Goal: Transaction & Acquisition: Purchase product/service

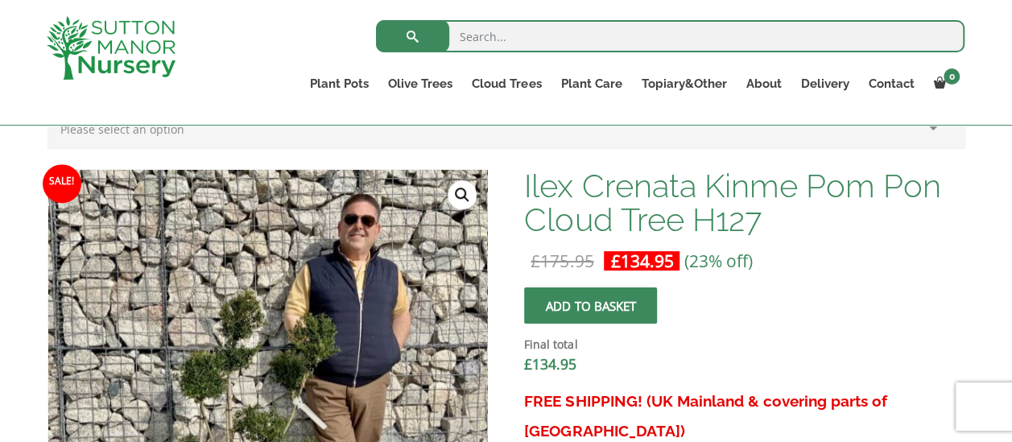
scroll to position [440, 0]
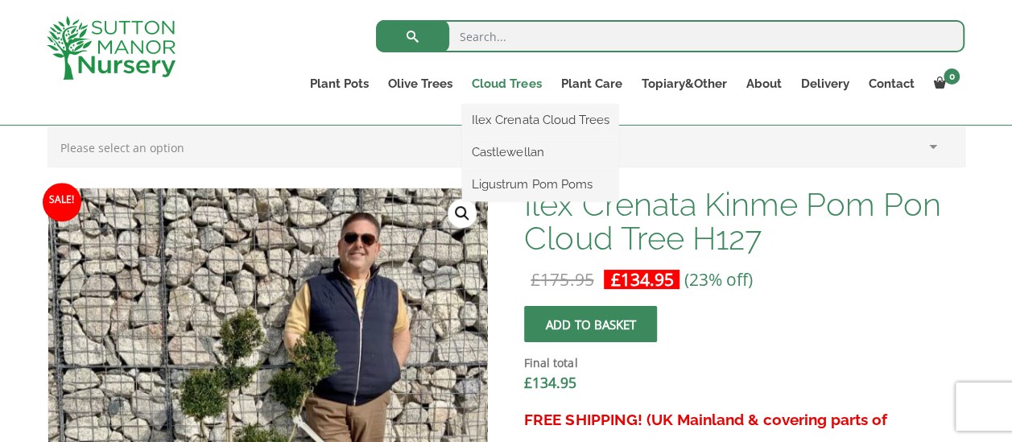
click at [508, 81] on link "Cloud Trees" at bounding box center [506, 83] width 89 height 23
click at [507, 85] on link "Cloud Trees" at bounding box center [506, 83] width 89 height 23
click at [500, 176] on link "Ligustrum Pom Poms" at bounding box center [540, 184] width 156 height 24
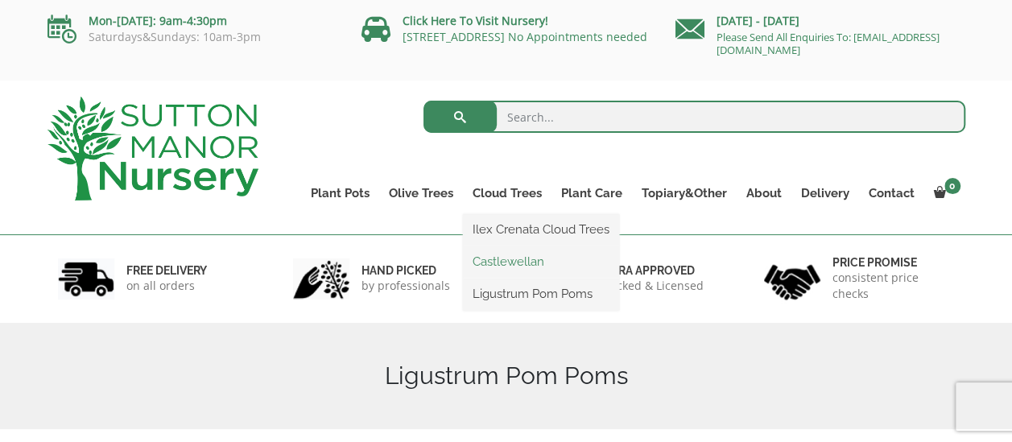
click at [502, 258] on link "Castlewellan" at bounding box center [541, 262] width 156 height 24
click at [504, 222] on link "Ilex Crenata Cloud Trees" at bounding box center [541, 229] width 156 height 24
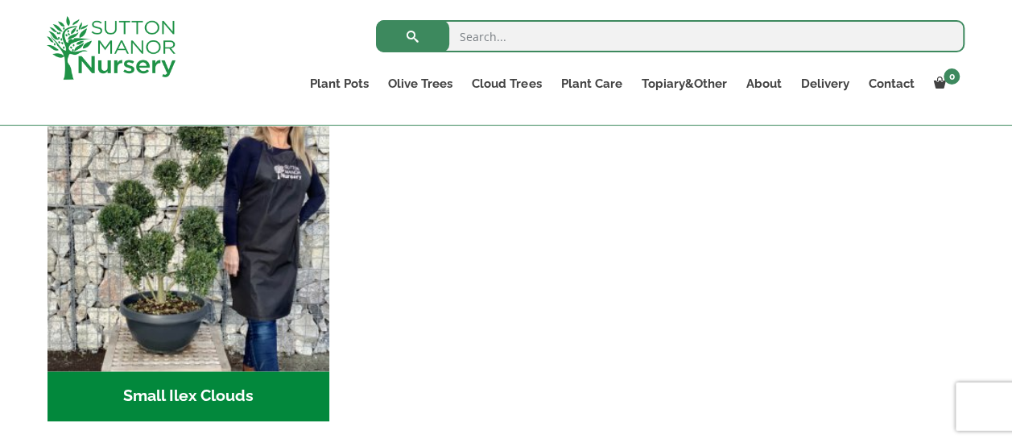
scroll to position [759, 0]
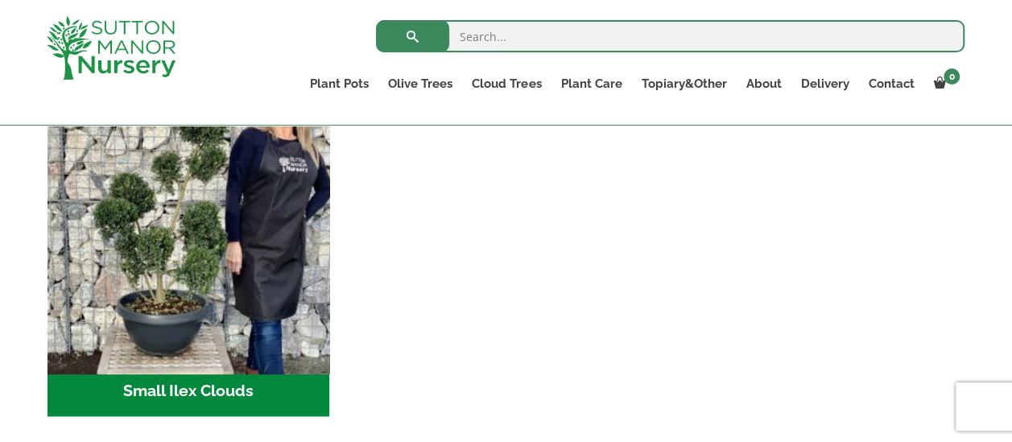
click at [174, 225] on img "Visit product category Small Ilex Clouds" at bounding box center [188, 225] width 296 height 296
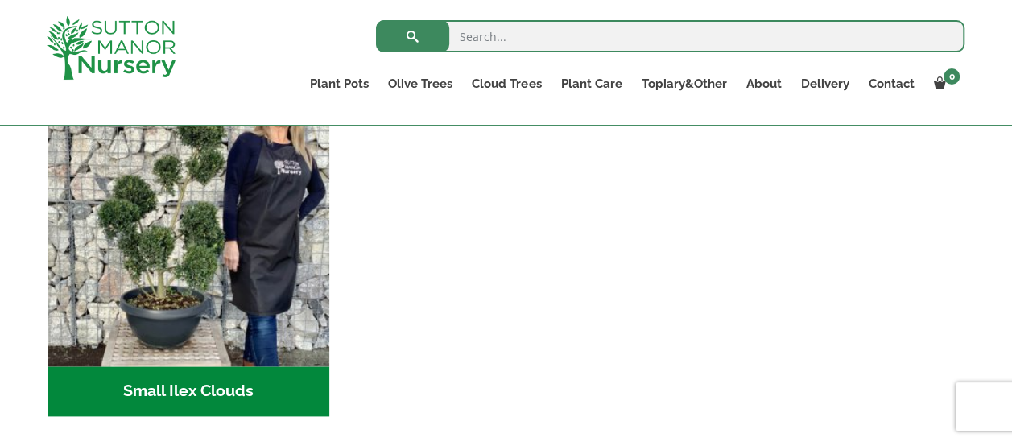
scroll to position [788, 0]
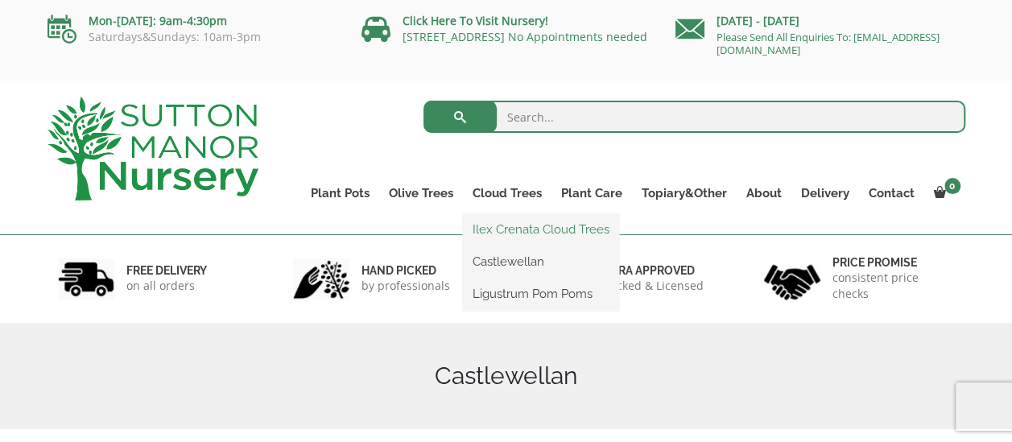
click at [530, 225] on link "Ilex Crenata Cloud Trees" at bounding box center [541, 229] width 156 height 24
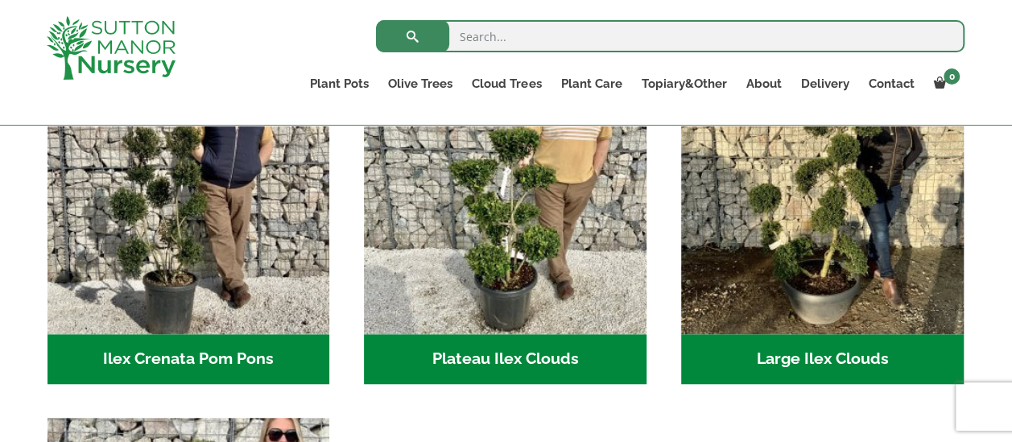
scroll to position [441, 0]
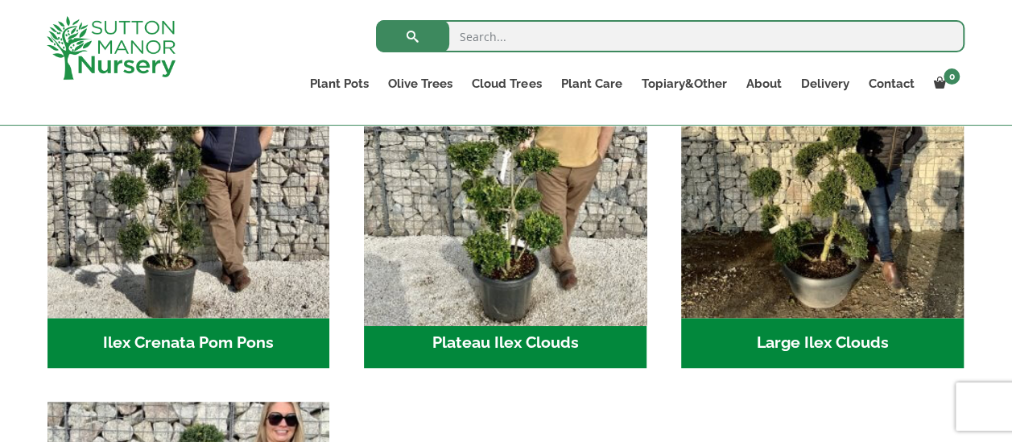
click at [511, 206] on img "Visit product category Plateau Ilex Clouds" at bounding box center [506, 177] width 296 height 296
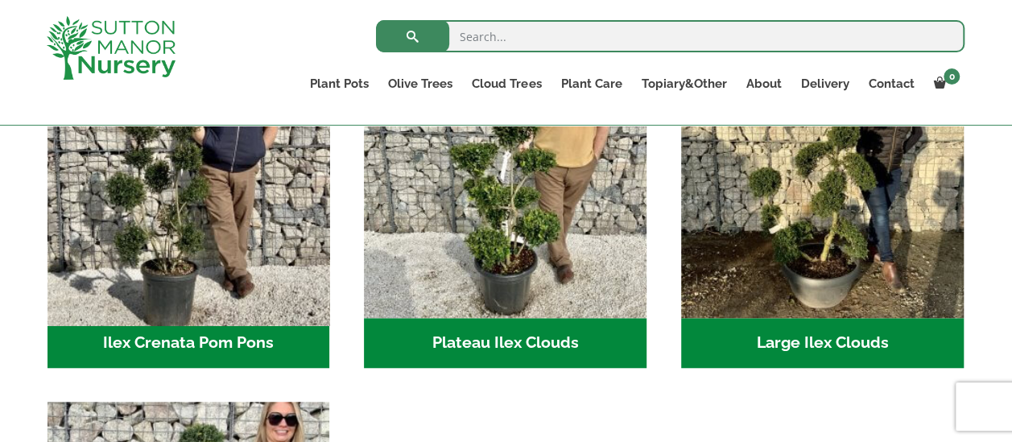
click at [233, 184] on img "Visit product category Ilex Crenata Pom Pons" at bounding box center [188, 177] width 296 height 296
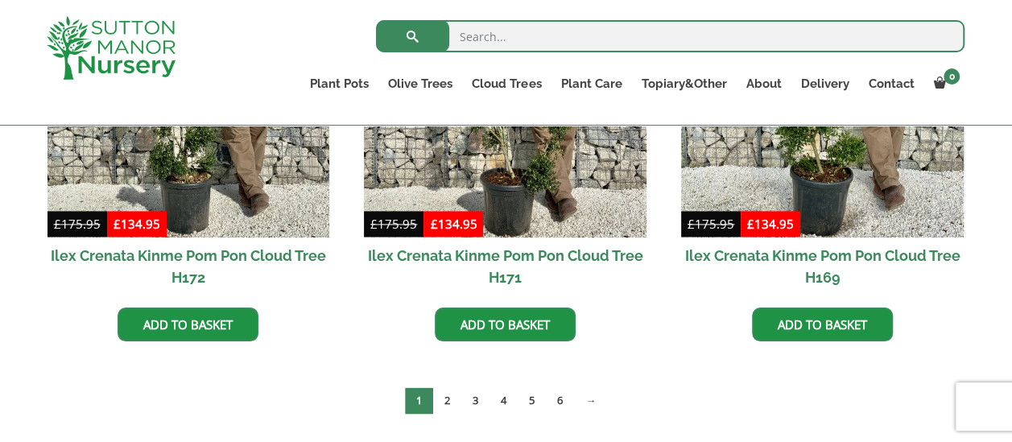
scroll to position [1007, 0]
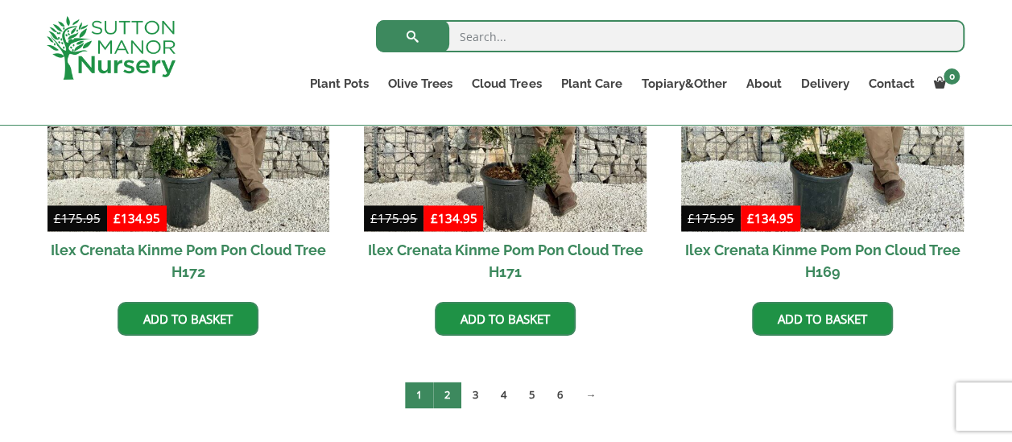
click at [453, 396] on link "2" at bounding box center [447, 395] width 28 height 27
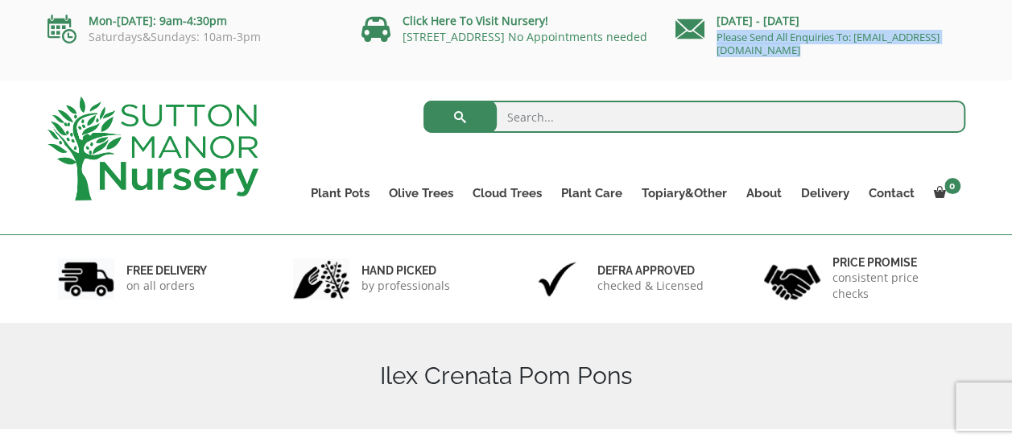
drag, startPoint x: 997, startPoint y: 14, endPoint x: 1019, endPoint y: 122, distance: 111.0
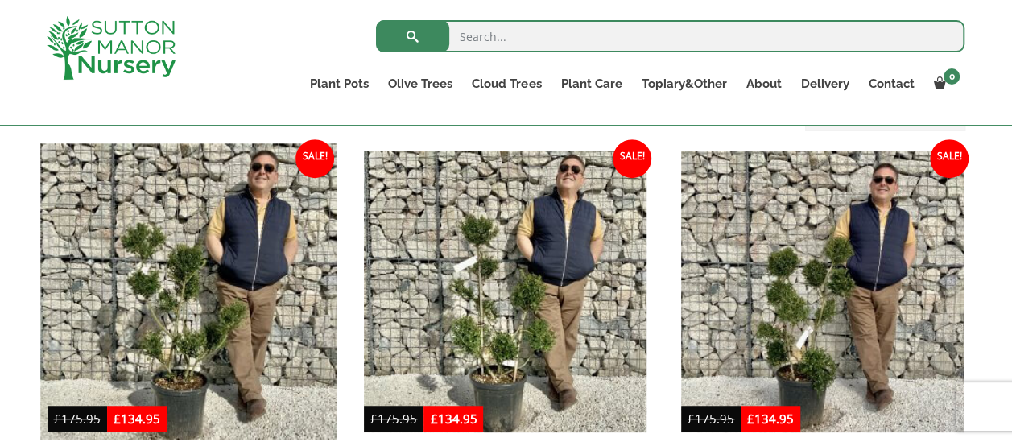
click at [176, 275] on img at bounding box center [188, 291] width 296 height 296
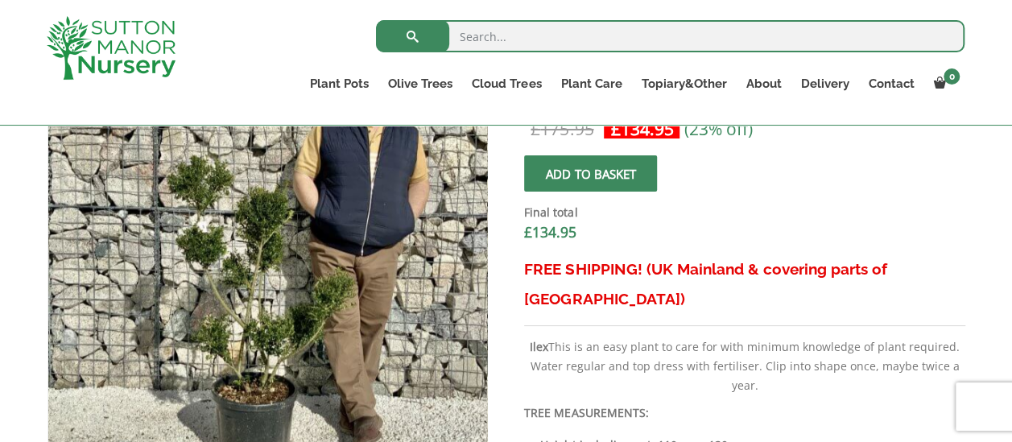
scroll to position [587, 0]
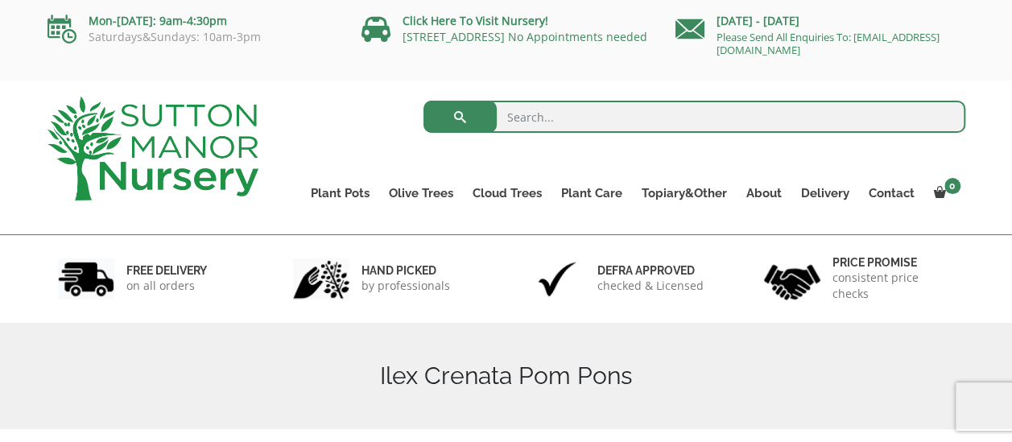
click at [167, 126] on img at bounding box center [153, 149] width 211 height 104
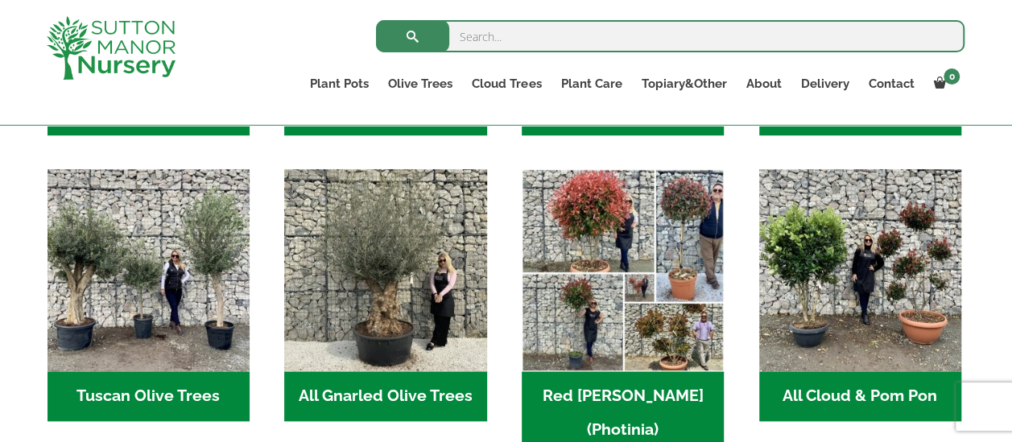
scroll to position [785, 0]
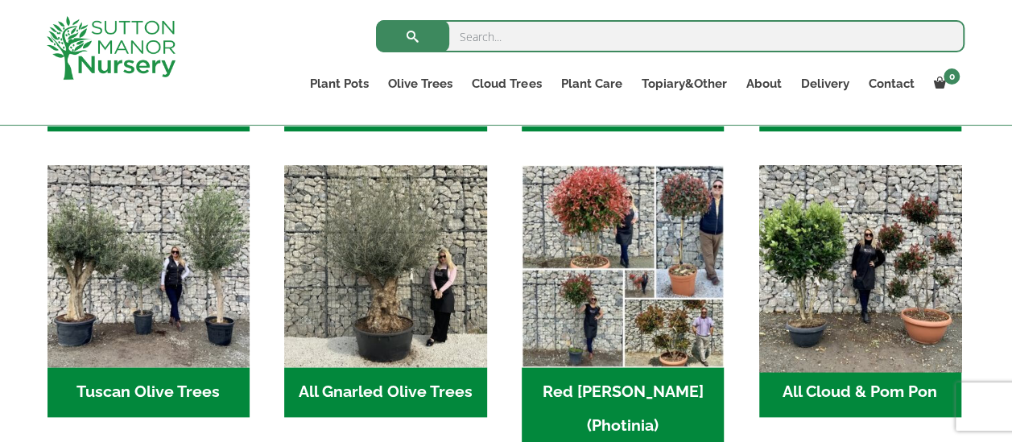
click at [875, 232] on img "Visit product category All Cloud & Pom Pon" at bounding box center [860, 265] width 213 height 213
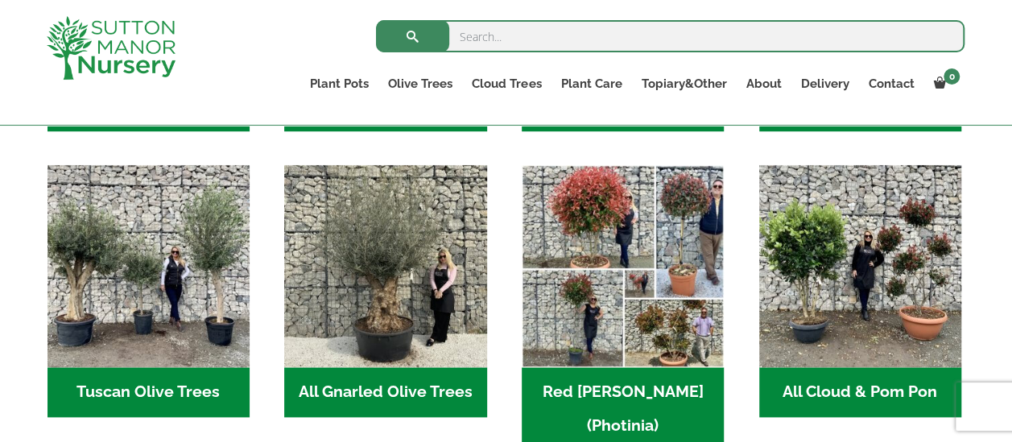
click at [875, 387] on h2 "All Cloud & Pom Pon (7)" at bounding box center [860, 392] width 202 height 50
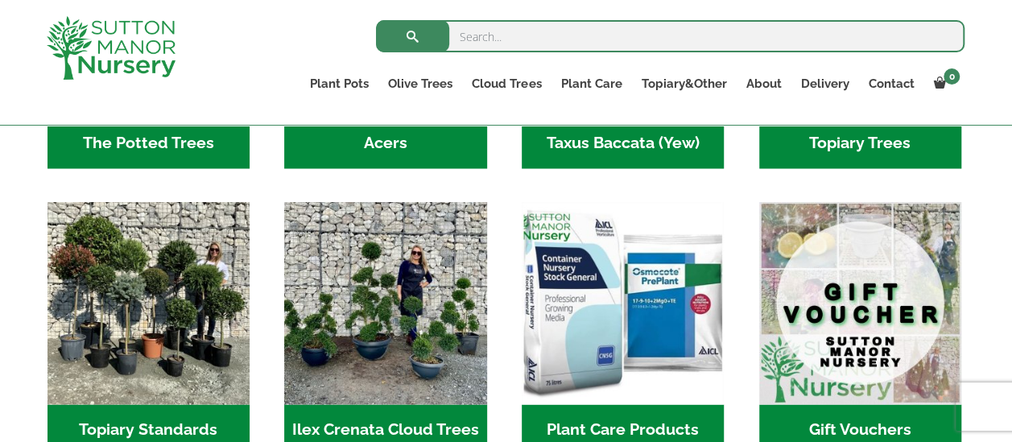
scroll to position [1362, 0]
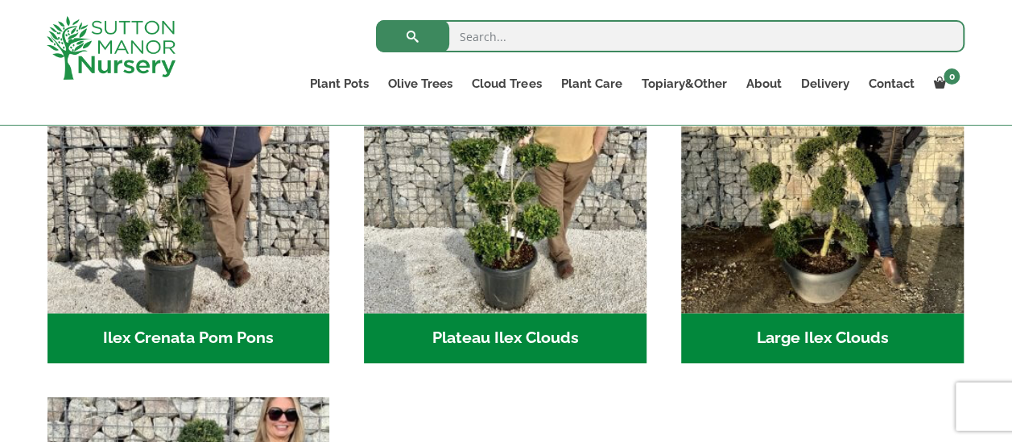
scroll to position [461, 0]
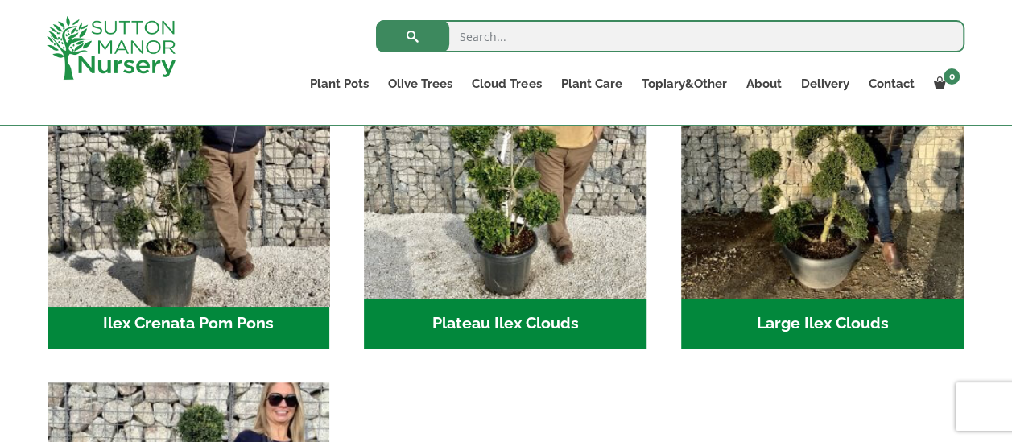
click at [209, 194] on img "Visit product category Ilex Crenata Pom Pons" at bounding box center [188, 158] width 296 height 296
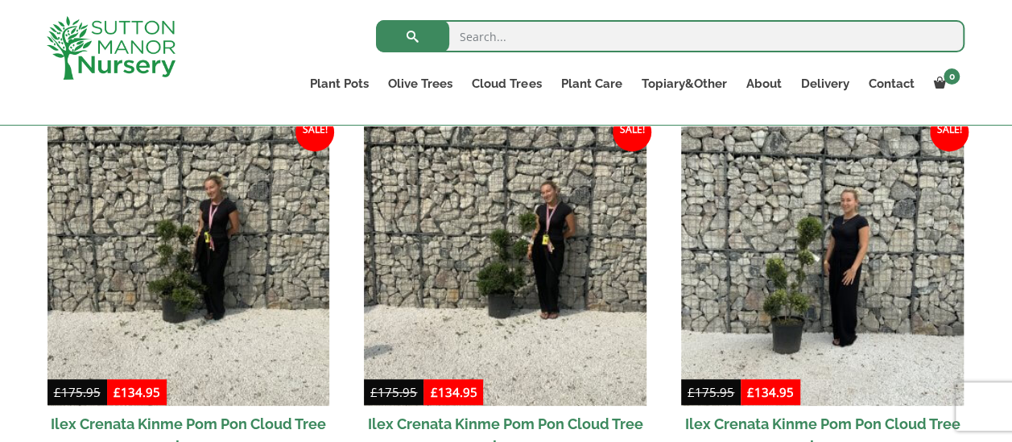
scroll to position [416, 0]
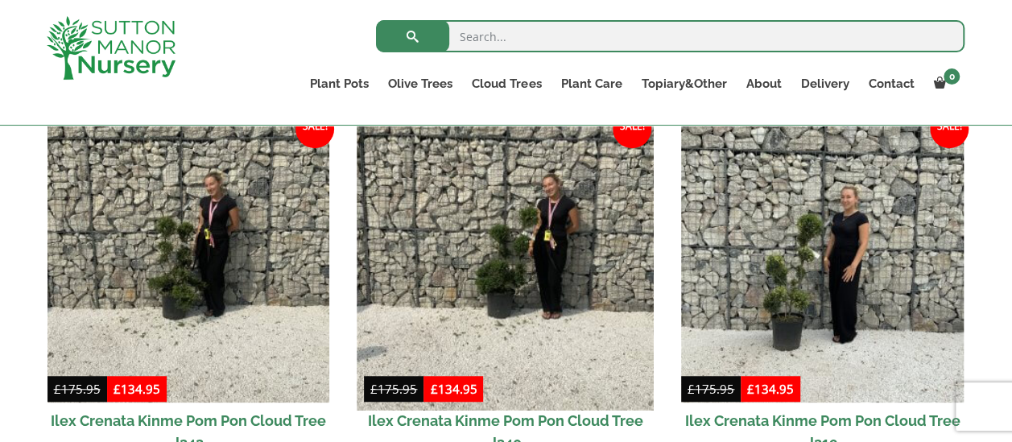
click at [480, 238] on img at bounding box center [506, 262] width 296 height 296
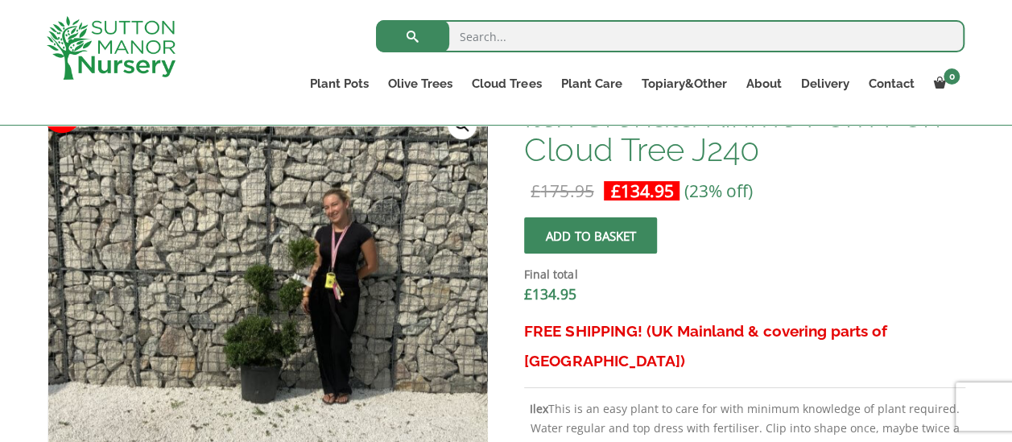
scroll to position [525, 0]
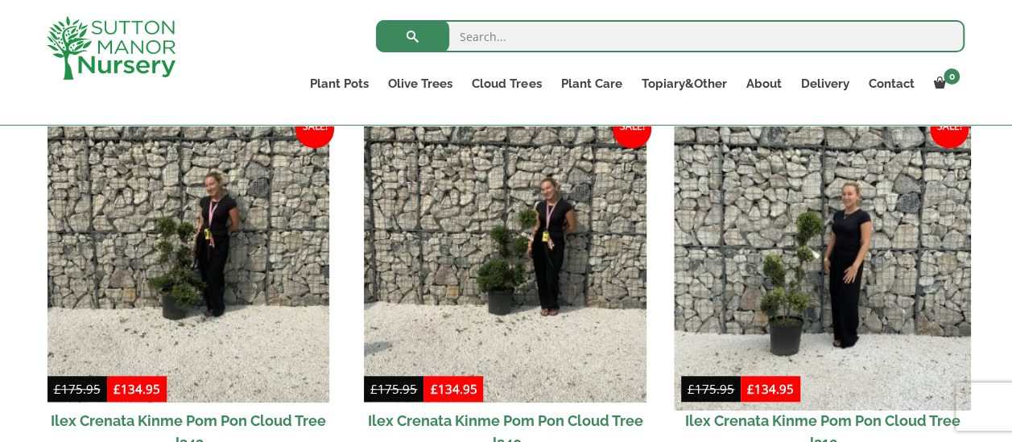
click at [786, 224] on img at bounding box center [822, 262] width 296 height 296
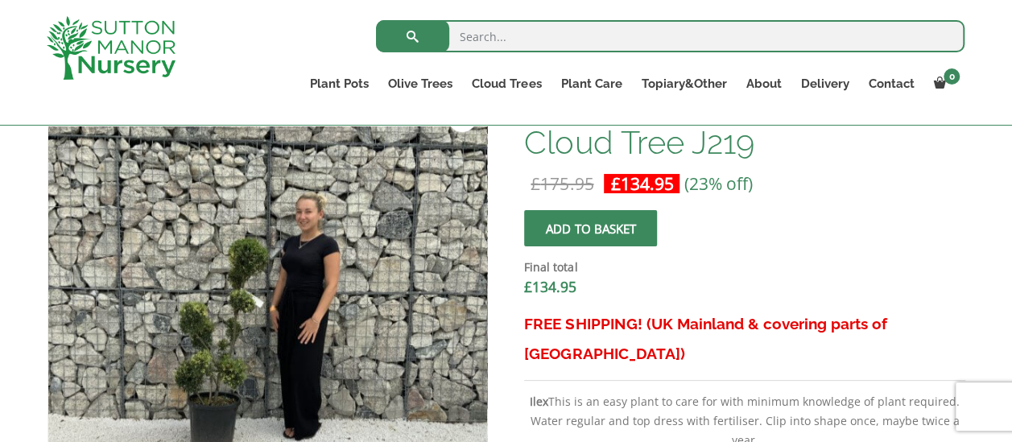
scroll to position [533, 0]
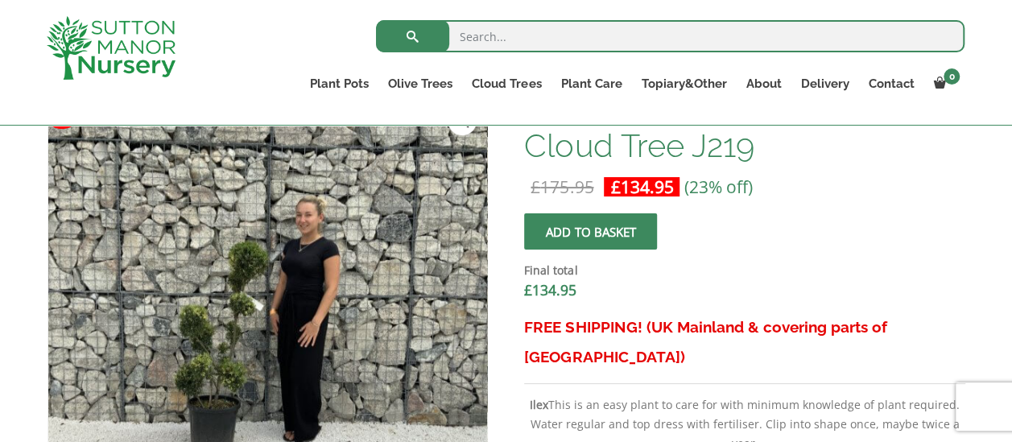
click at [591, 231] on span "submit" at bounding box center [591, 231] width 0 height 0
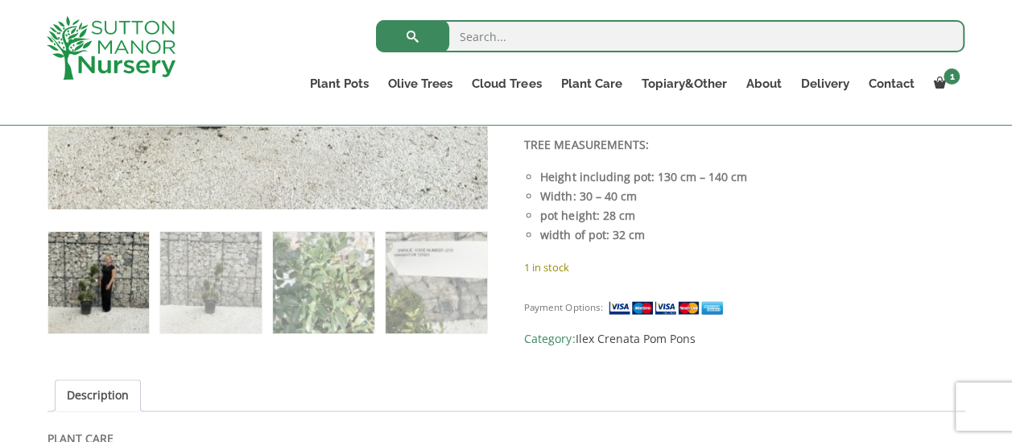
scroll to position [939, 0]
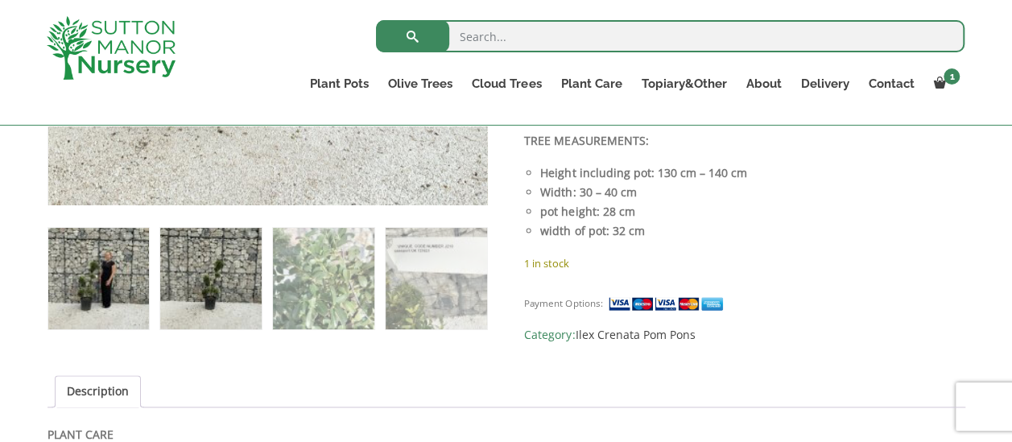
click at [209, 285] on img at bounding box center [210, 278] width 101 height 101
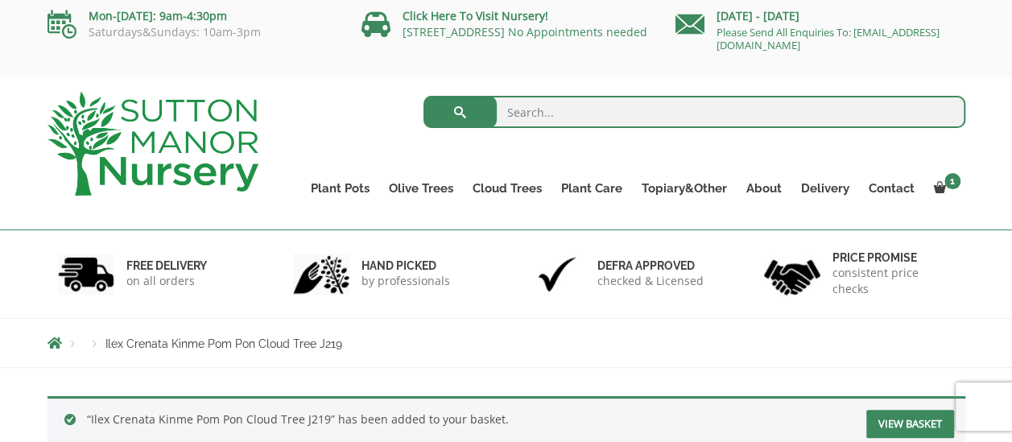
scroll to position [0, 0]
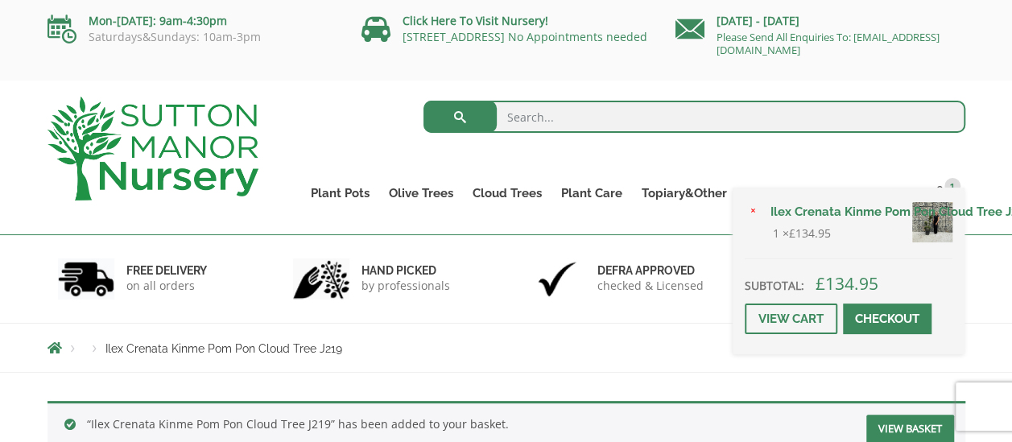
click at [872, 308] on link "Checkout" at bounding box center [887, 319] width 89 height 31
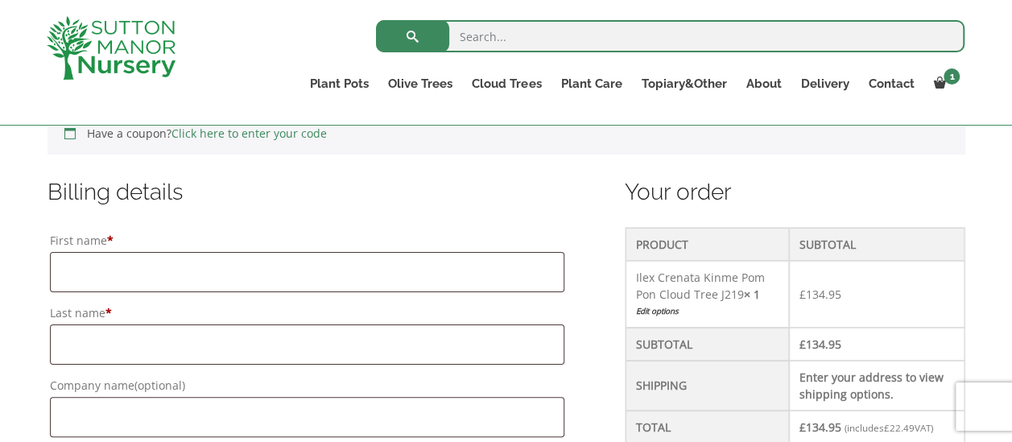
scroll to position [364, 0]
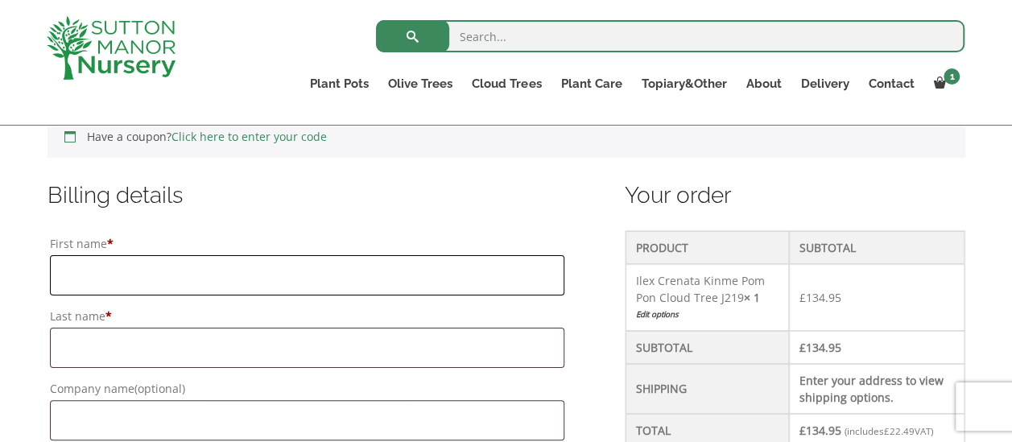
click at [167, 278] on input "First name *" at bounding box center [307, 275] width 515 height 40
type input "Mark"
type input "Jones"
type input "Ivydene"
type input "3 Samuel Foden Way"
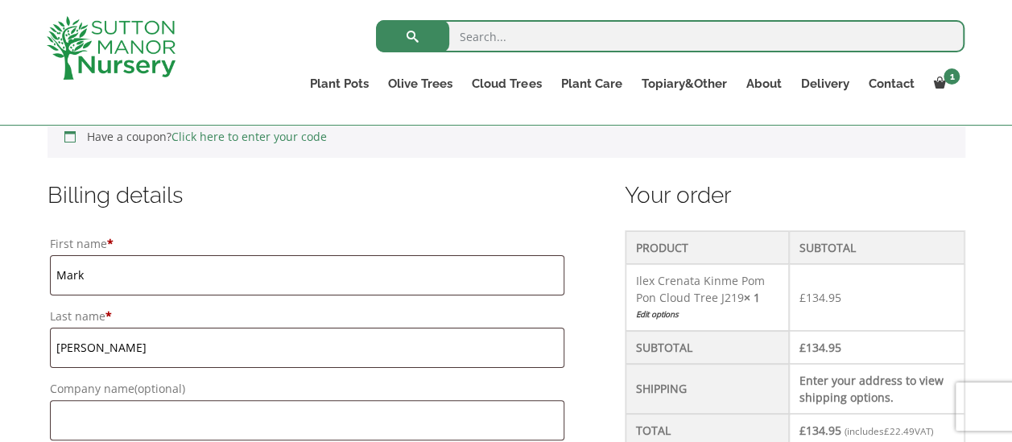
type input "Congleton"
type input "Cheshire"
type input "CW12 2RU"
type input "+447885913972"
type input "gleylisted@gmail.com"
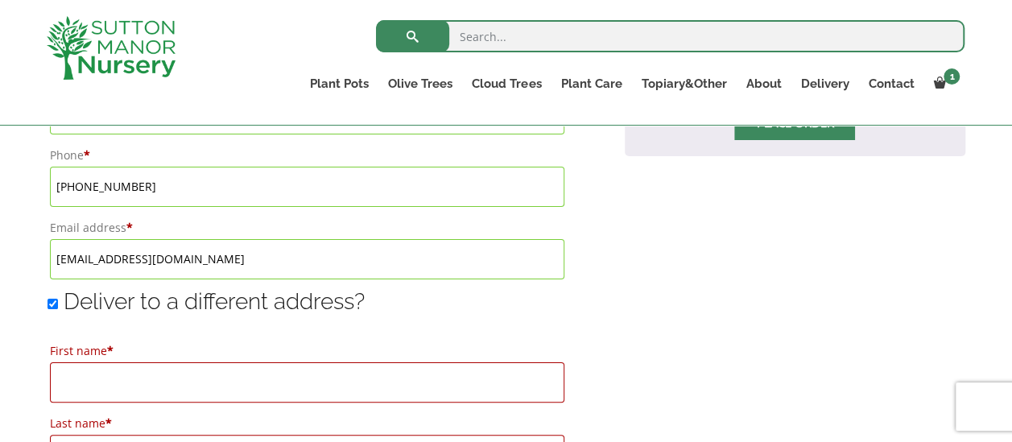
scroll to position [1091, 0]
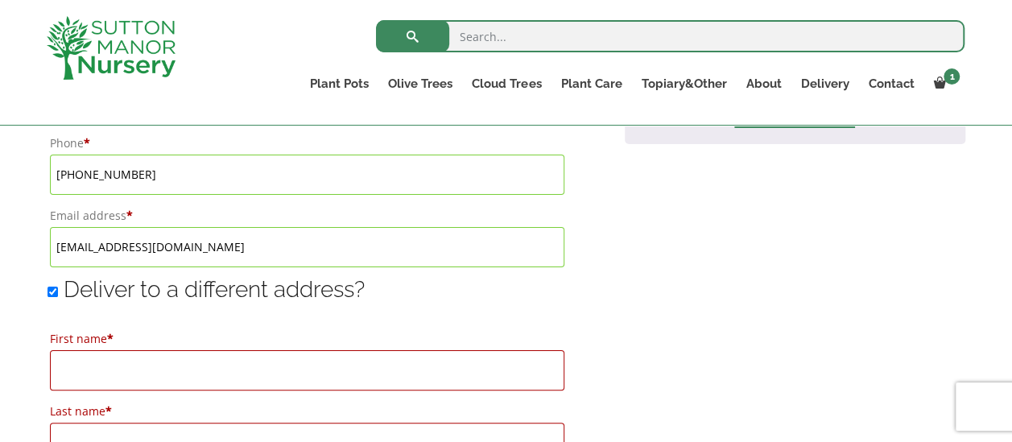
click at [48, 287] on input "Deliver to a different address?" at bounding box center [53, 292] width 10 height 10
checkbox input "false"
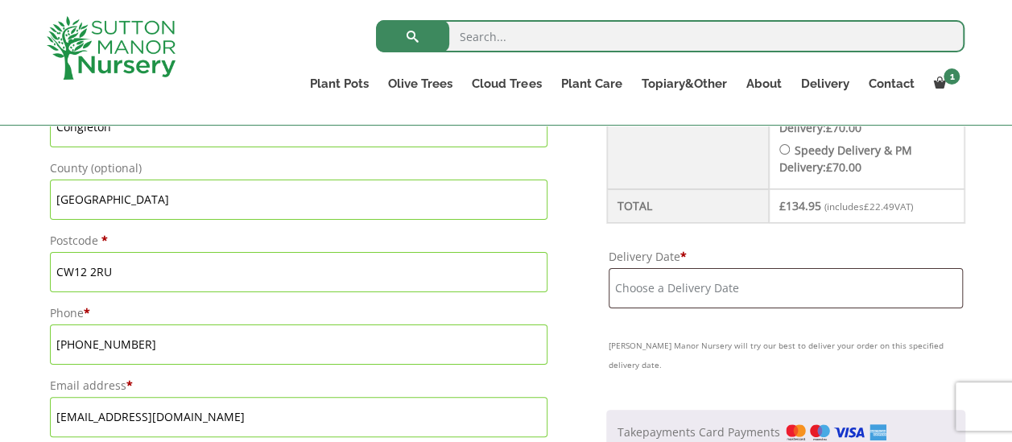
scroll to position [947, 0]
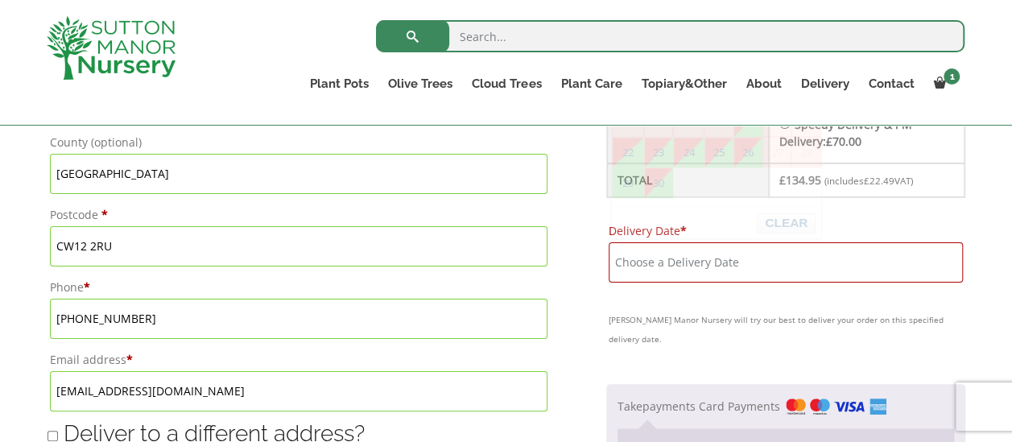
click at [700, 263] on input "Delivery Date *" at bounding box center [786, 262] width 354 height 40
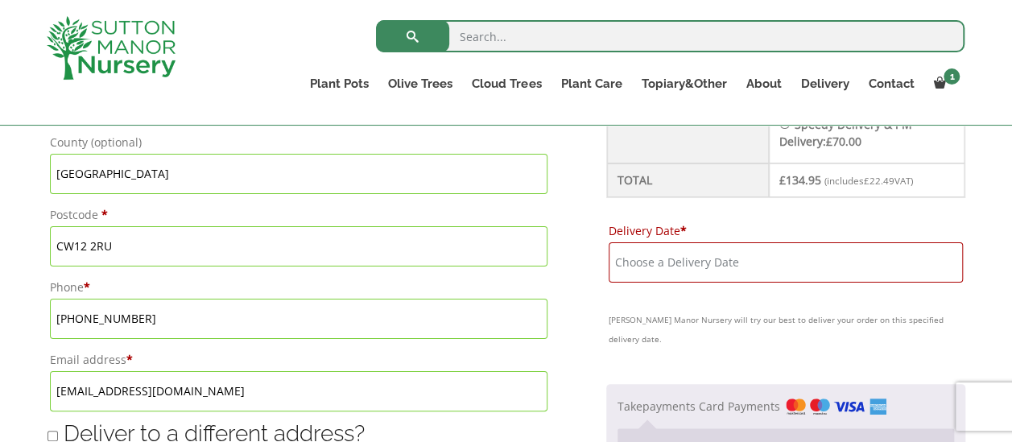
scroll to position [941, 0]
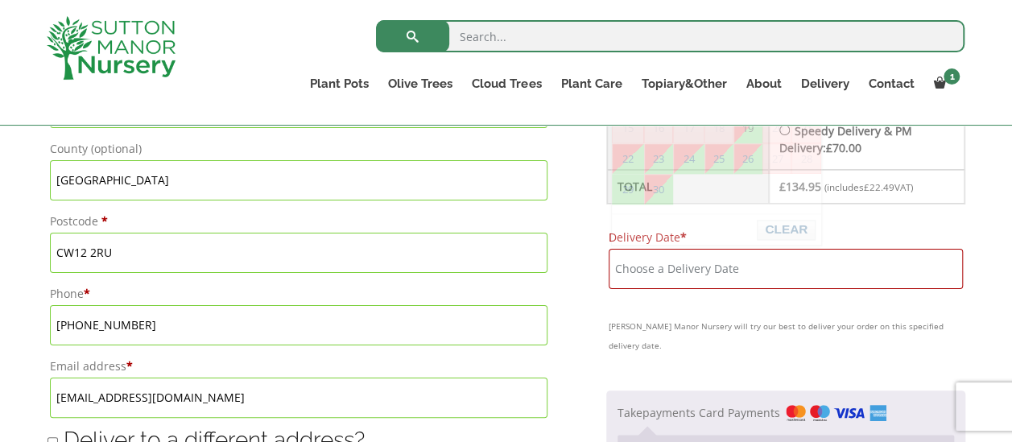
click at [738, 262] on input "Delivery Date *" at bounding box center [786, 269] width 354 height 40
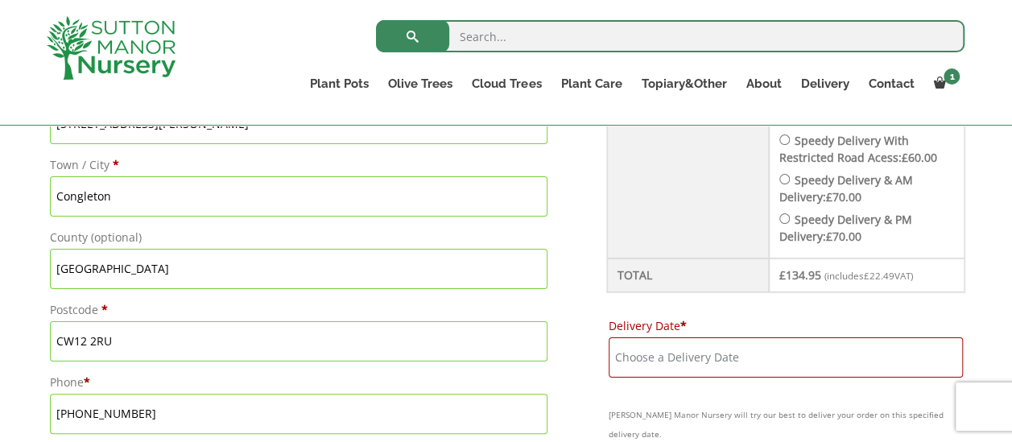
scroll to position [846, 0]
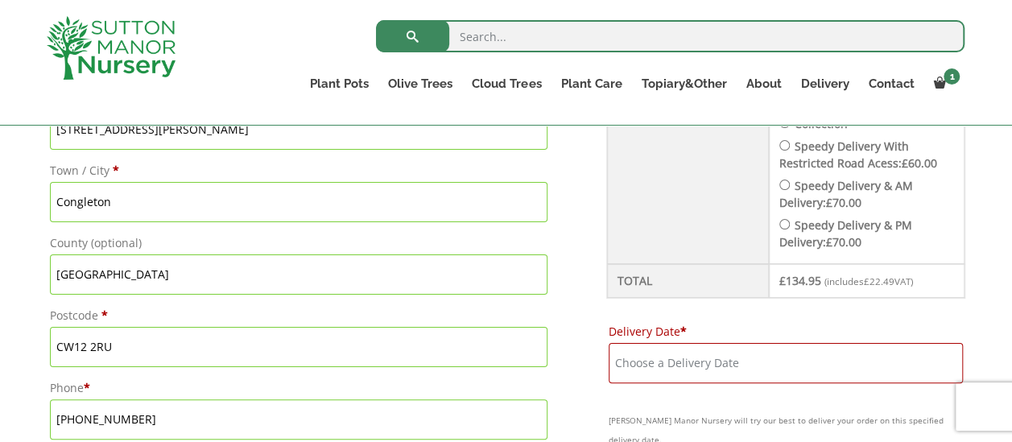
click at [817, 350] on input "Delivery Date *" at bounding box center [786, 363] width 354 height 40
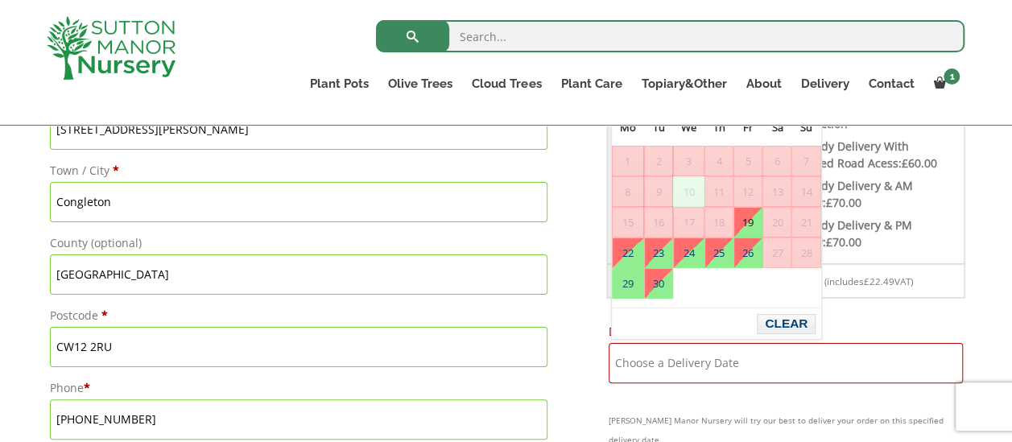
click at [747, 219] on link "19" at bounding box center [747, 222] width 27 height 29
type input "19 September, 2025"
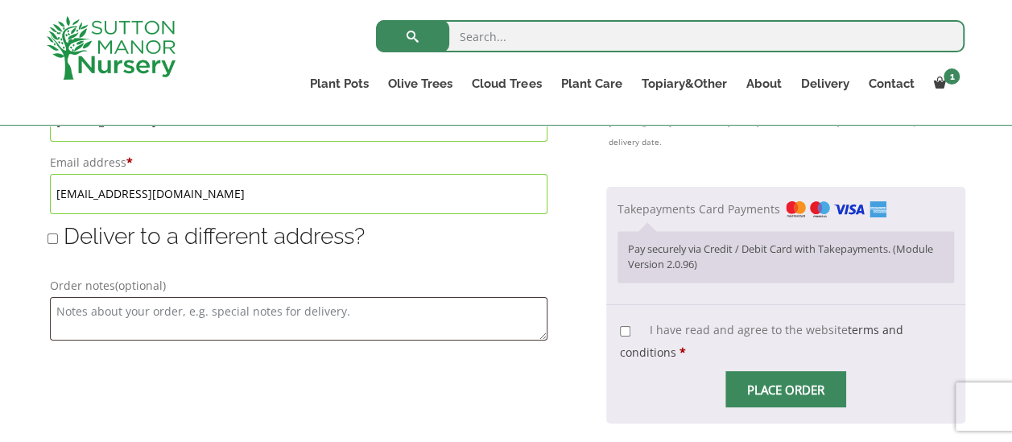
scroll to position [1148, 0]
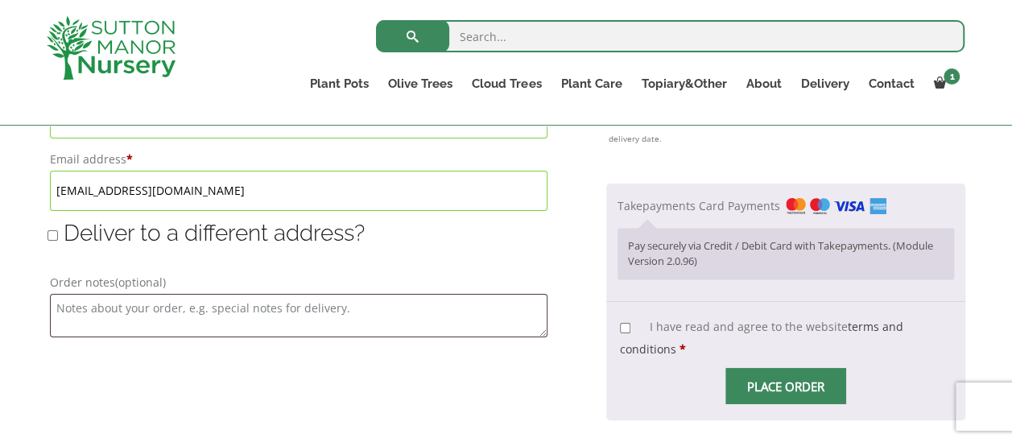
click at [624, 323] on input "I have read and agree to the website terms and conditions *" at bounding box center [625, 328] width 10 height 10
checkbox input "true"
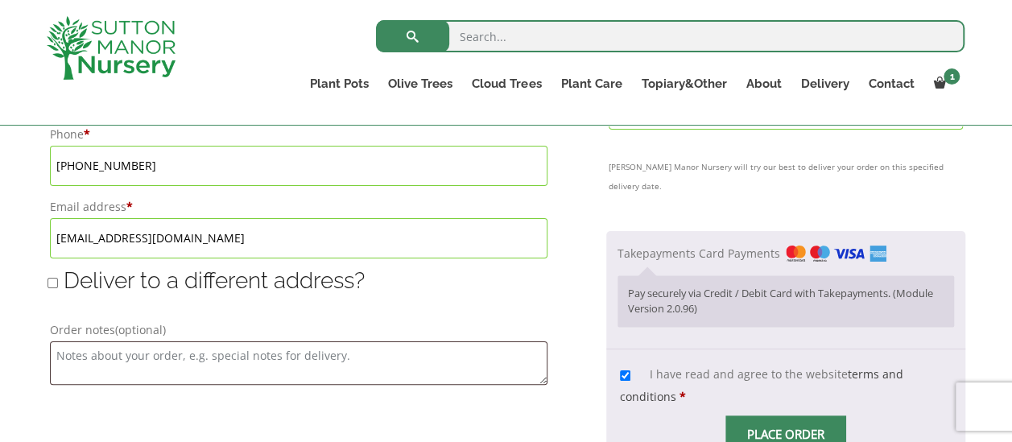
scroll to position [1084, 0]
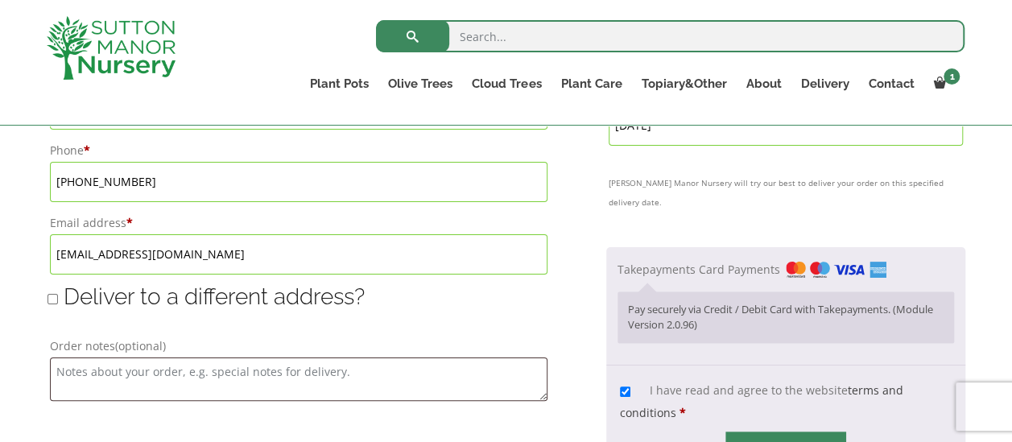
click at [786, 432] on input "Place order" at bounding box center [786, 450] width 121 height 36
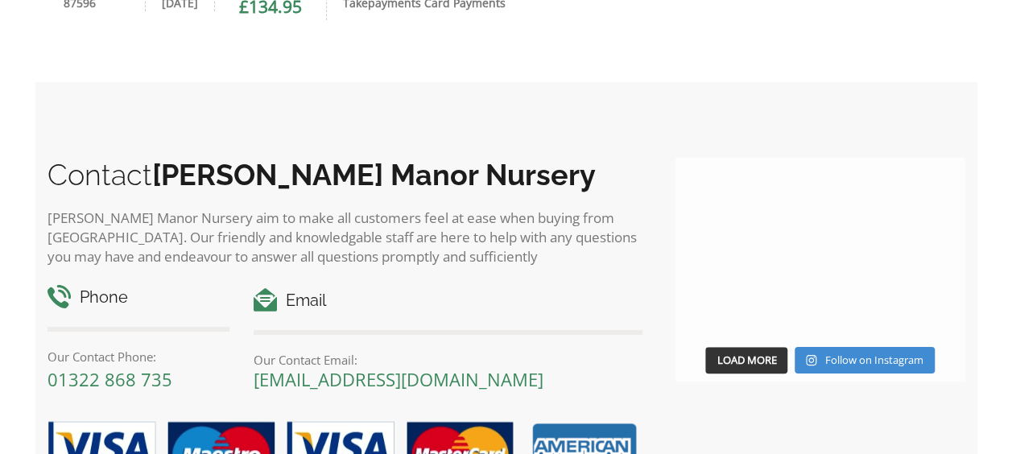
scroll to position [546, 0]
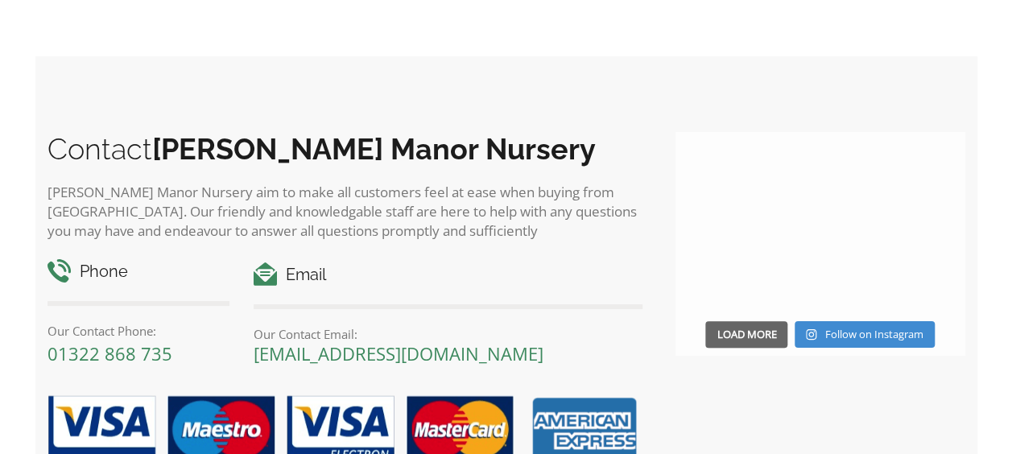
click at [744, 335] on span "Load More" at bounding box center [747, 334] width 60 height 14
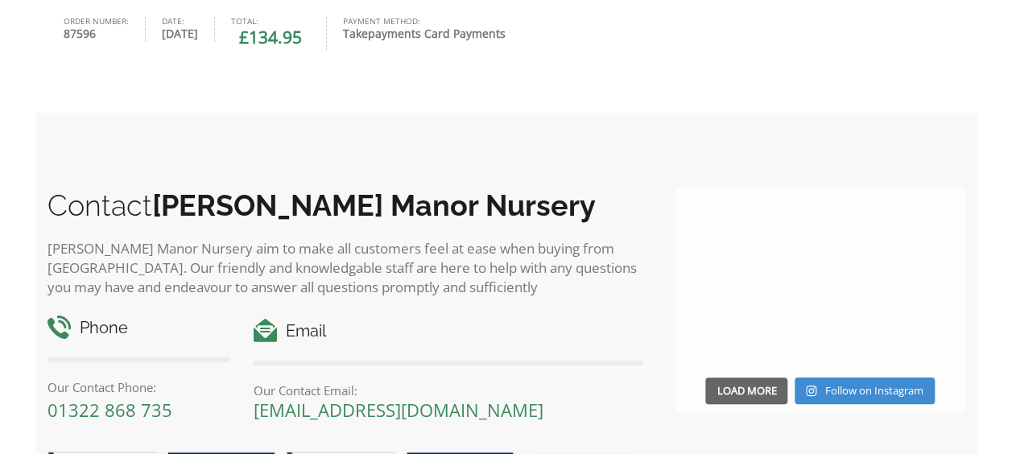
scroll to position [497, 0]
